Goal: Information Seeking & Learning: Learn about a topic

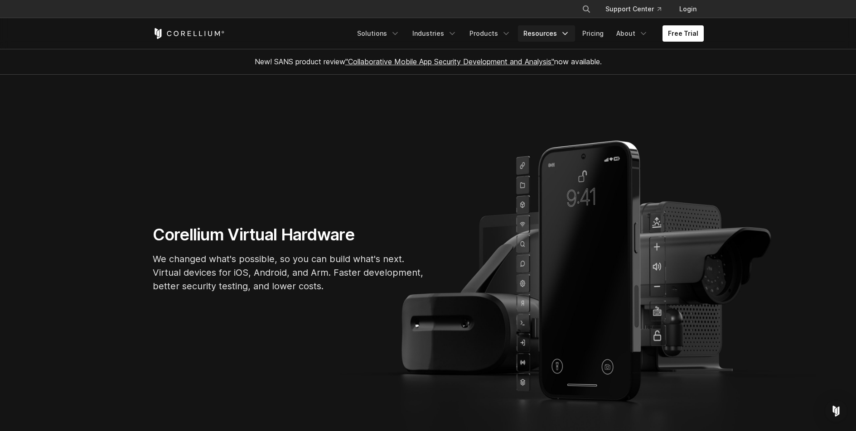
click at [563, 30] on icon "Navigation Menu" at bounding box center [565, 33] width 9 height 9
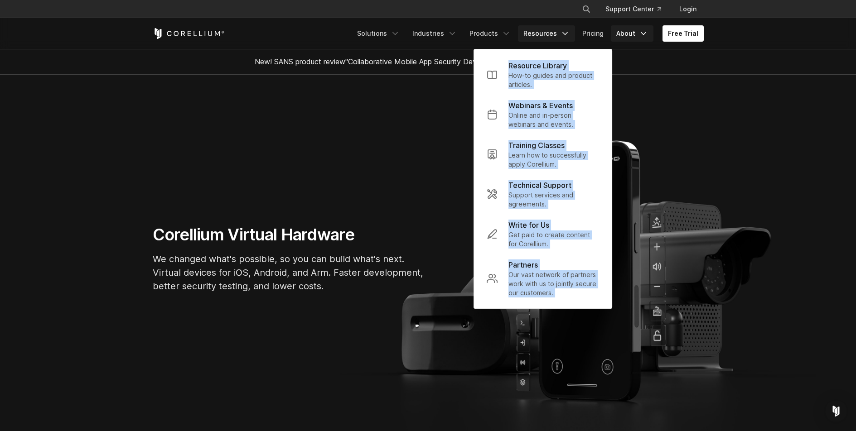
click at [648, 26] on div "Free Trial Solutions IoT" at bounding box center [428, 33] width 551 height 31
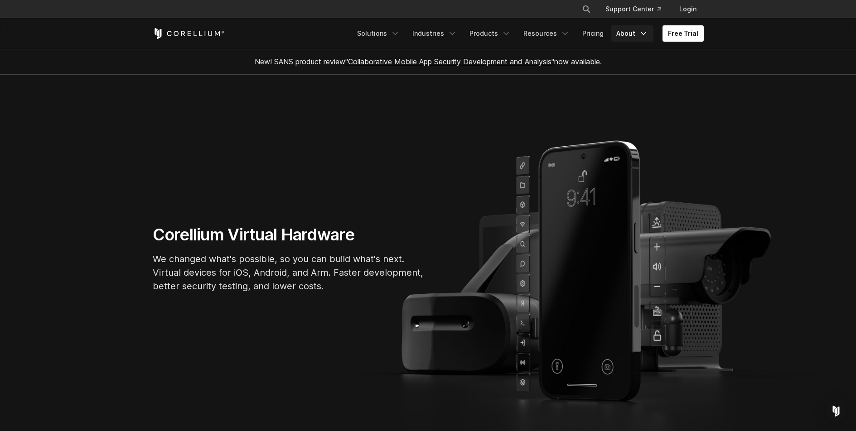
click at [647, 34] on icon "Navigation Menu" at bounding box center [643, 33] width 9 height 9
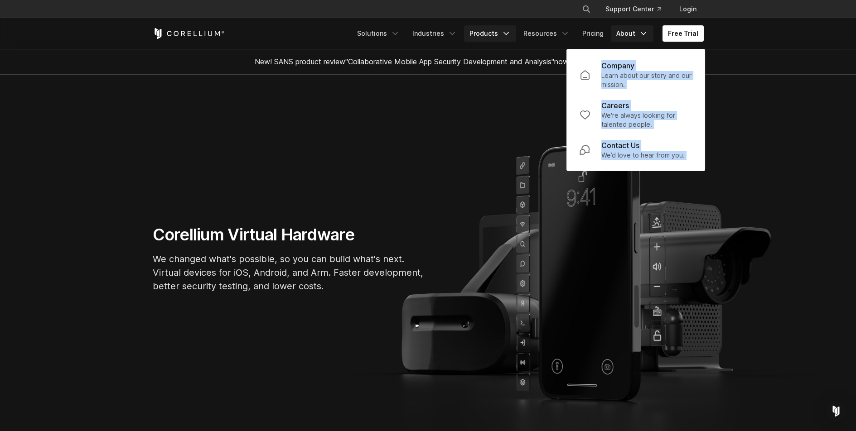
click at [501, 30] on link "Products" at bounding box center [490, 33] width 52 height 16
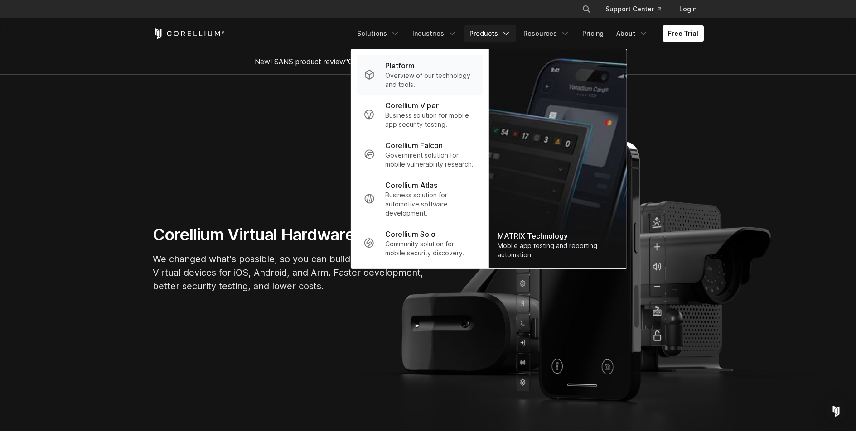
click at [405, 73] on p "Overview of our technology and tools." at bounding box center [430, 80] width 90 height 18
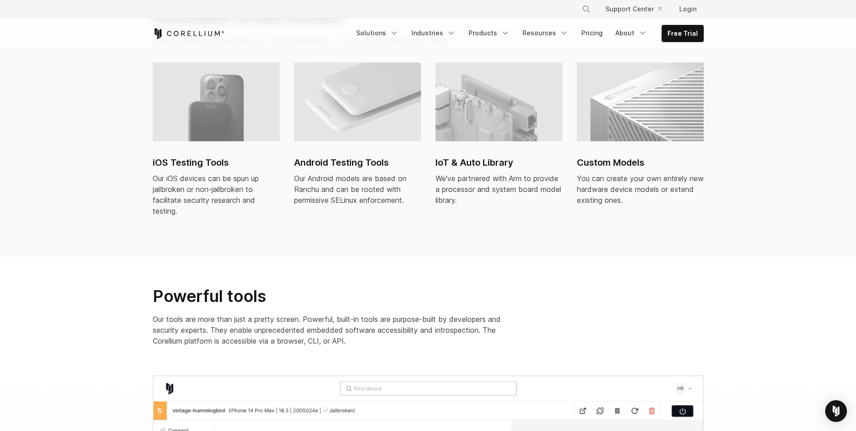
scroll to position [375, 0]
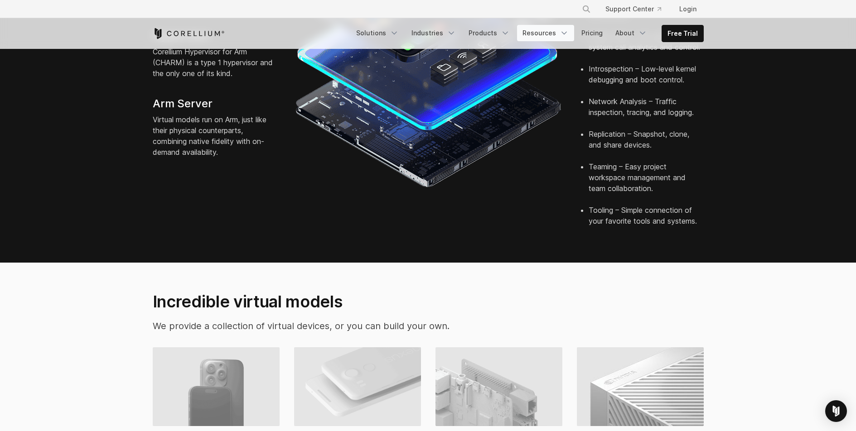
click at [573, 34] on link "Resources" at bounding box center [545, 33] width 57 height 16
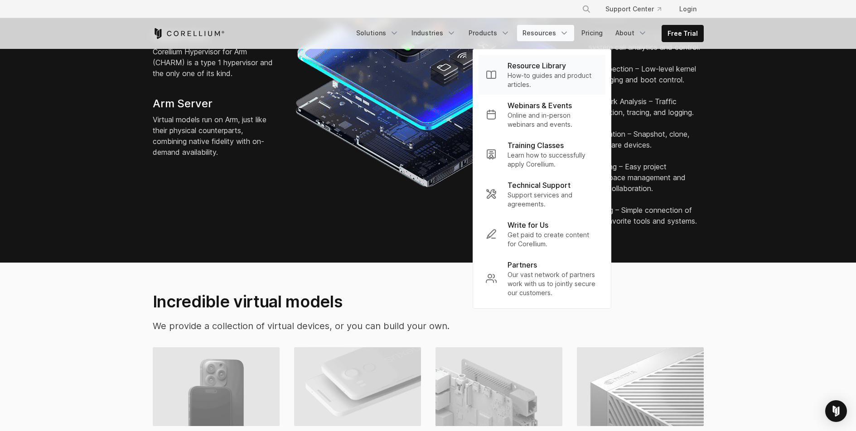
click at [557, 65] on p "Resource Library" at bounding box center [537, 65] width 58 height 11
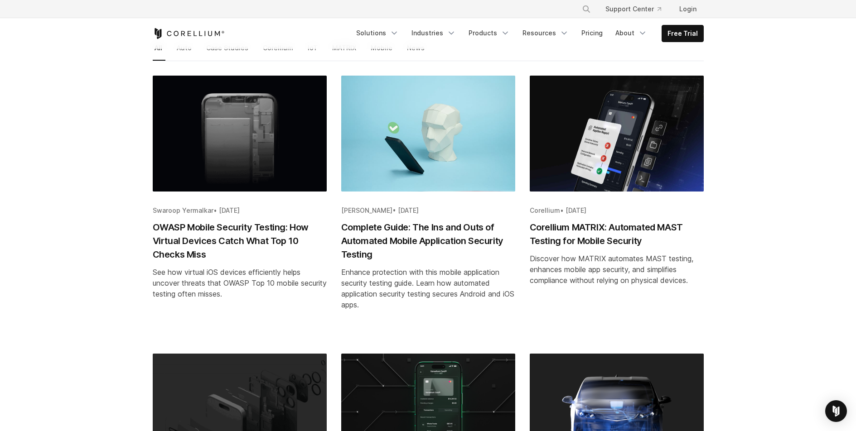
scroll to position [355, 0]
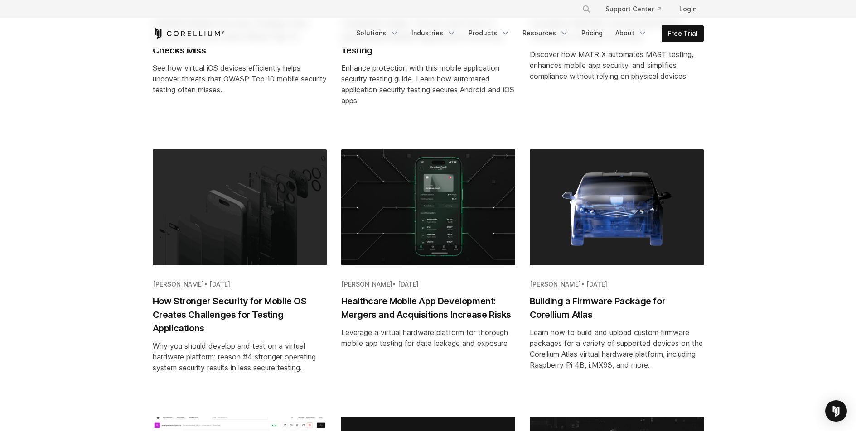
click at [242, 315] on h2 "How Stronger Security for Mobile OS Creates Challenges for Testing Applications" at bounding box center [240, 315] width 174 height 41
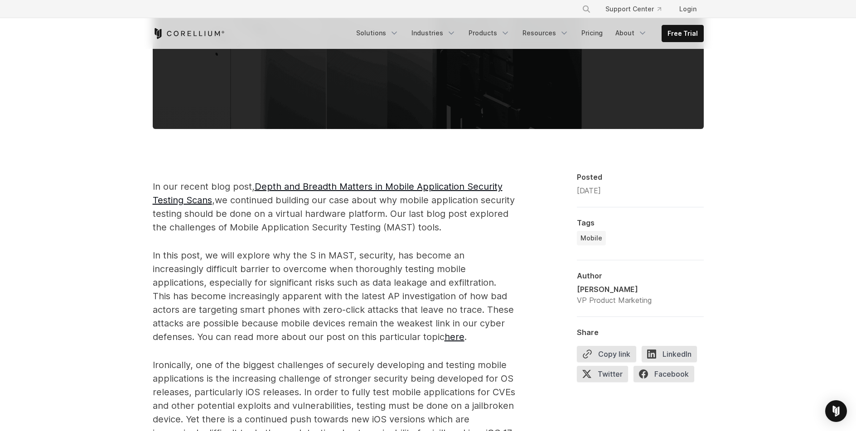
scroll to position [439, 0]
